Goal: Transaction & Acquisition: Book appointment/travel/reservation

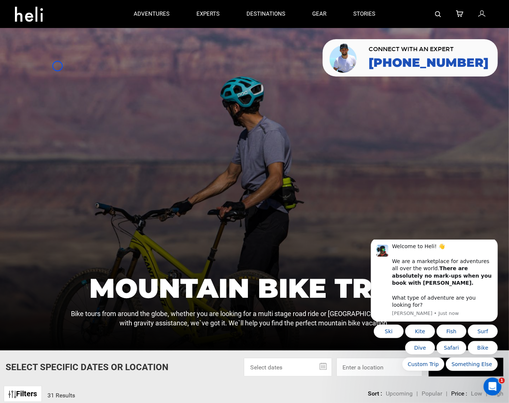
click at [57, 66] on div at bounding box center [254, 189] width 509 height 323
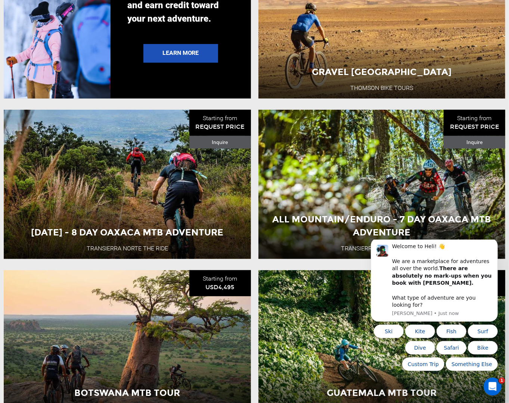
scroll to position [1631, 0]
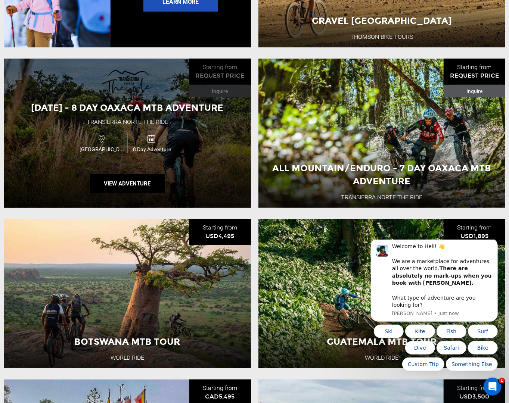
click at [57, 66] on div "[DATE] - 8 Day Oaxaca MTB Adventure Transierra Norte THE RIDE Mexico 8 Day Adve…" at bounding box center [127, 133] width 247 height 149
click at [67, 102] on span "[DATE] - 8 Day Oaxaca MTB Adventure" at bounding box center [127, 107] width 192 height 11
click at [67, 59] on div "[DATE] - 8 Day Oaxaca MTB Adventure Transierra Norte THE RIDE Mexico 8 Day Adve…" at bounding box center [127, 133] width 247 height 149
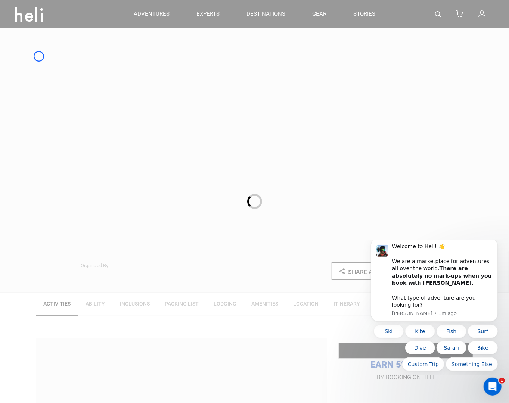
click at [39, 56] on div at bounding box center [254, 201] width 509 height 403
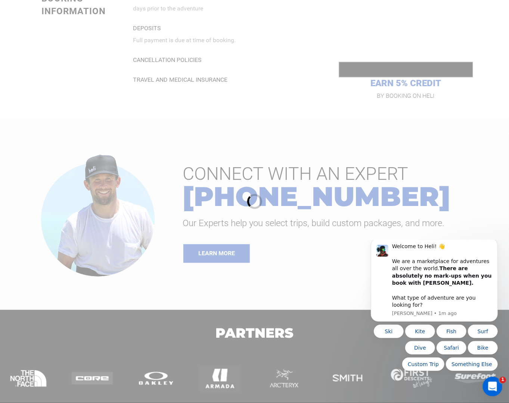
scroll to position [840, 0]
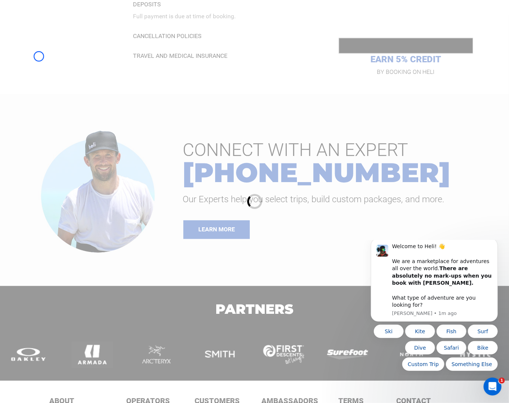
click at [39, 56] on div at bounding box center [254, 201] width 509 height 403
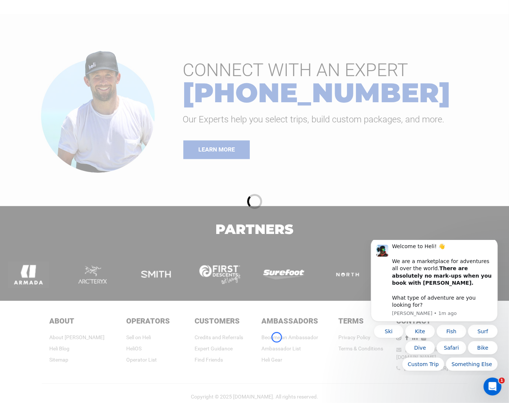
click at [277, 337] on div at bounding box center [254, 201] width 509 height 403
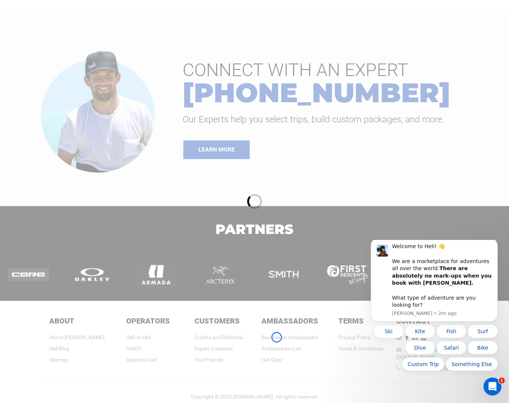
click at [277, 337] on div at bounding box center [254, 201] width 509 height 403
click at [72, 71] on div at bounding box center [254, 201] width 509 height 403
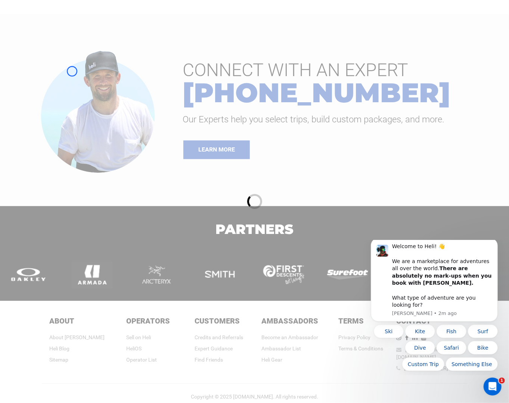
click at [72, 71] on div at bounding box center [254, 201] width 509 height 403
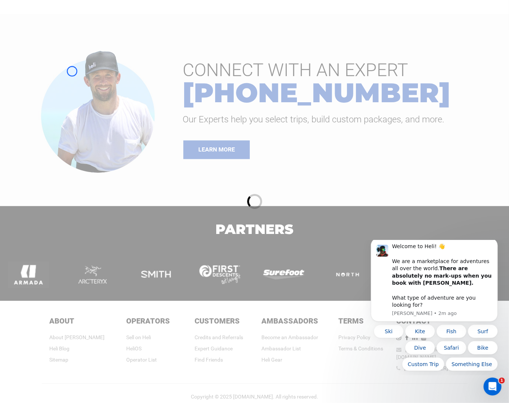
click at [74, 38] on div at bounding box center [254, 201] width 509 height 403
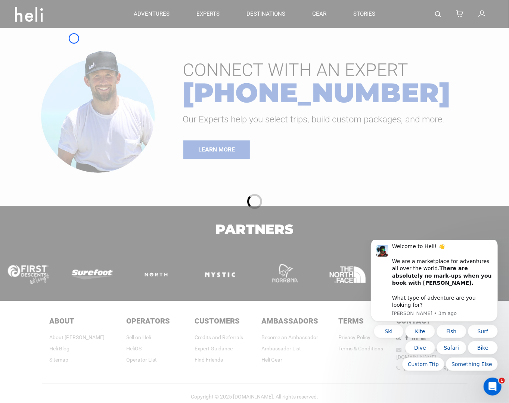
scroll to position [867, 0]
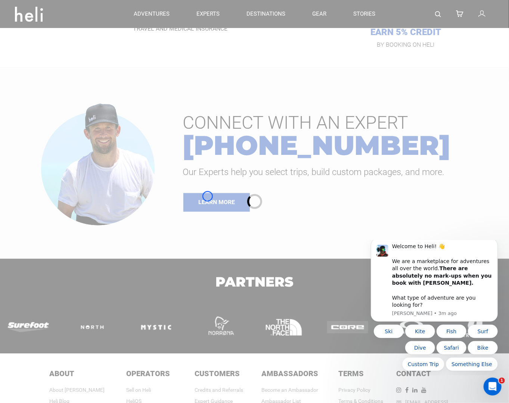
click at [208, 196] on div at bounding box center [254, 201] width 509 height 403
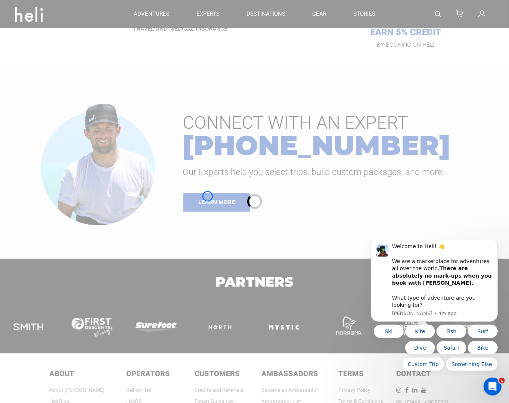
click at [208, 196] on div at bounding box center [254, 201] width 509 height 403
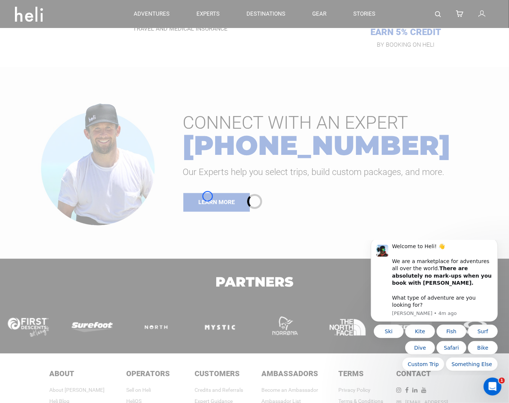
click at [42, 63] on div at bounding box center [254, 201] width 509 height 403
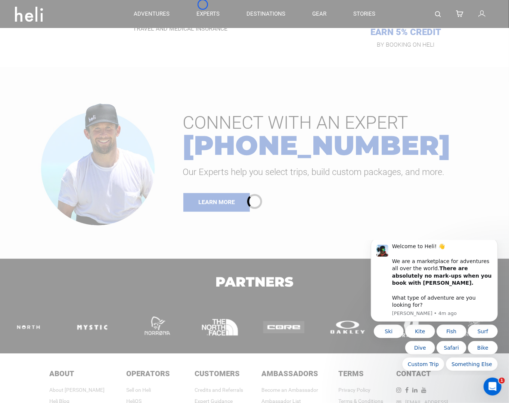
click at [203, 4] on div at bounding box center [254, 201] width 509 height 403
click at [56, 62] on div at bounding box center [254, 201] width 509 height 403
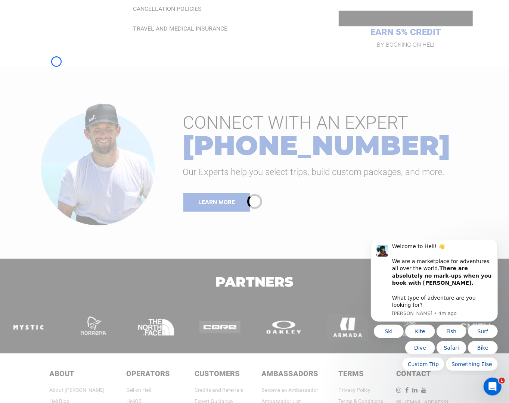
scroll to position [920, 0]
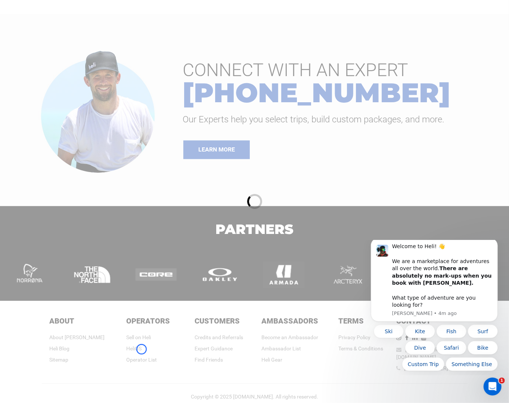
click at [141, 349] on div at bounding box center [254, 201] width 509 height 403
click at [66, 68] on div at bounding box center [254, 201] width 509 height 403
